Goal: Find specific page/section: Find specific page/section

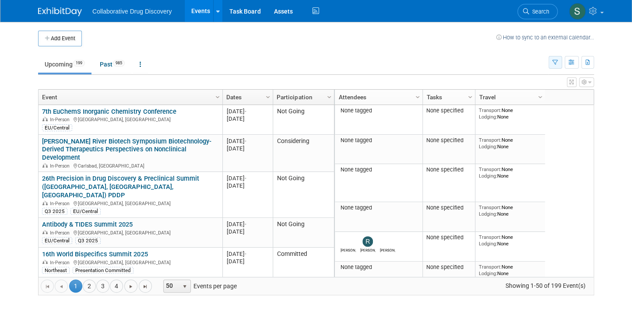
click at [554, 62] on icon "button" at bounding box center [556, 63] width 6 height 6
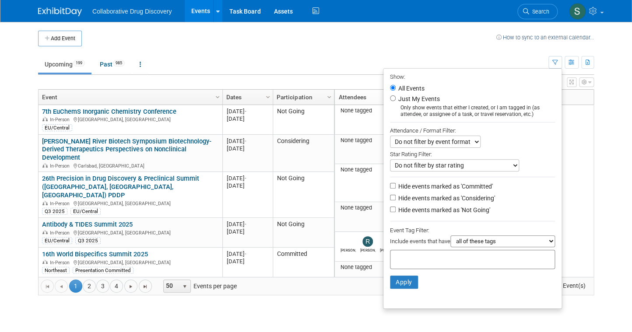
click at [447, 254] on input "text" at bounding box center [429, 258] width 70 height 9
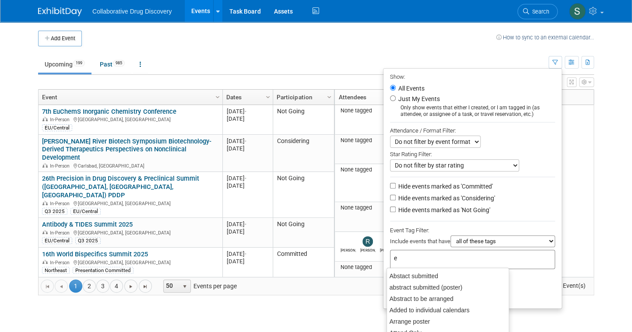
type input "eu"
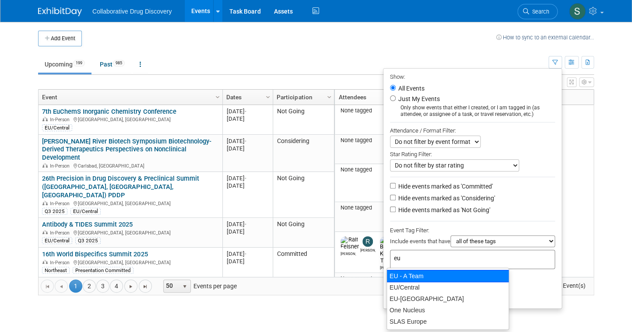
click at [420, 277] on div "EU - A Team" at bounding box center [448, 276] width 123 height 12
type input "EU - A Team"
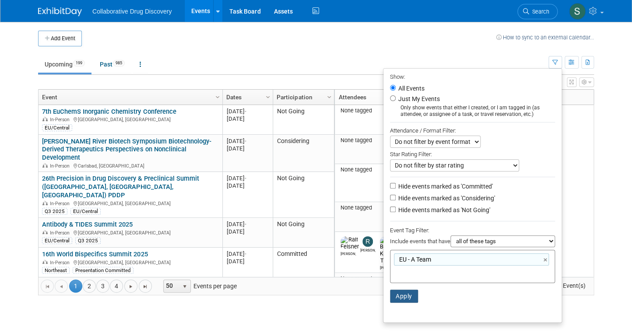
click at [401, 299] on button "Apply" at bounding box center [404, 296] width 28 height 13
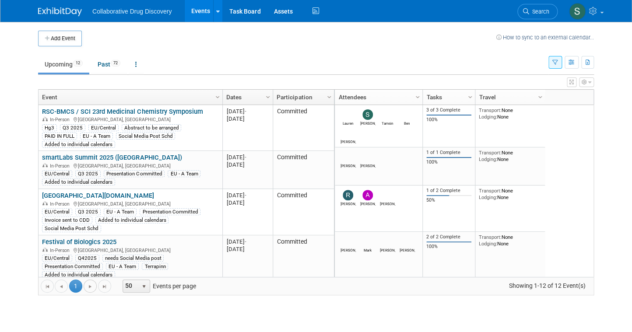
click at [88, 288] on span "Go to the next page" at bounding box center [90, 286] width 7 height 7
click at [127, 286] on span "50" at bounding box center [130, 286] width 15 height 12
click at [134, 274] on li "100" at bounding box center [136, 272] width 25 height 12
